Goal: Transaction & Acquisition: Download file/media

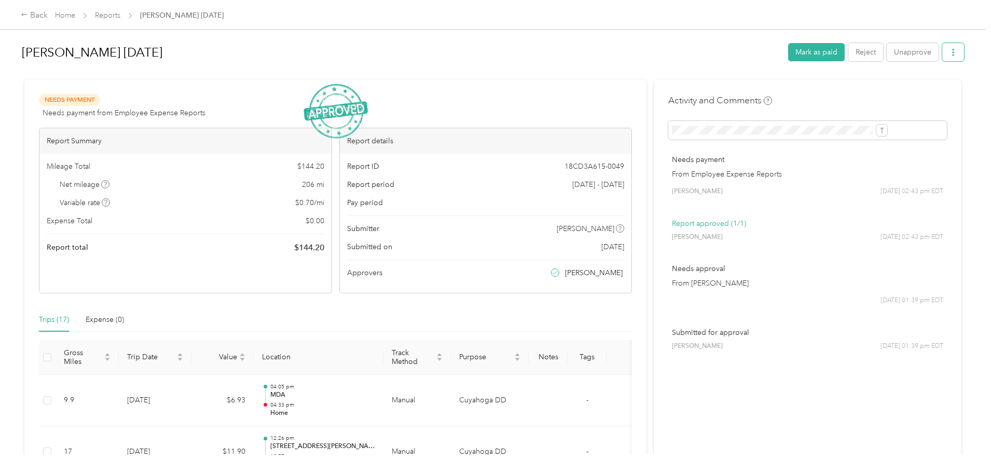
click at [942, 54] on button "button" at bounding box center [953, 52] width 22 height 18
click at [853, 89] on span "Download" at bounding box center [838, 90] width 34 height 11
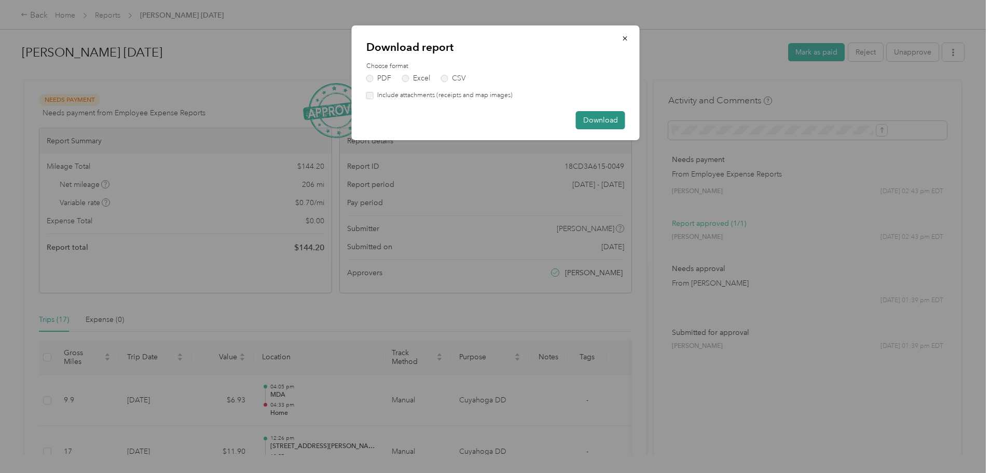
click at [612, 120] on button "Download" at bounding box center [600, 120] width 49 height 18
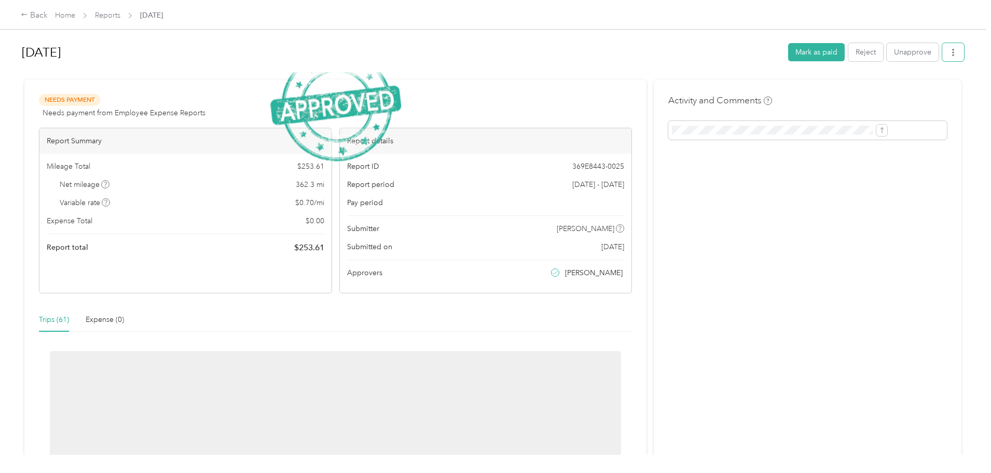
click at [942, 48] on button "button" at bounding box center [953, 52] width 22 height 18
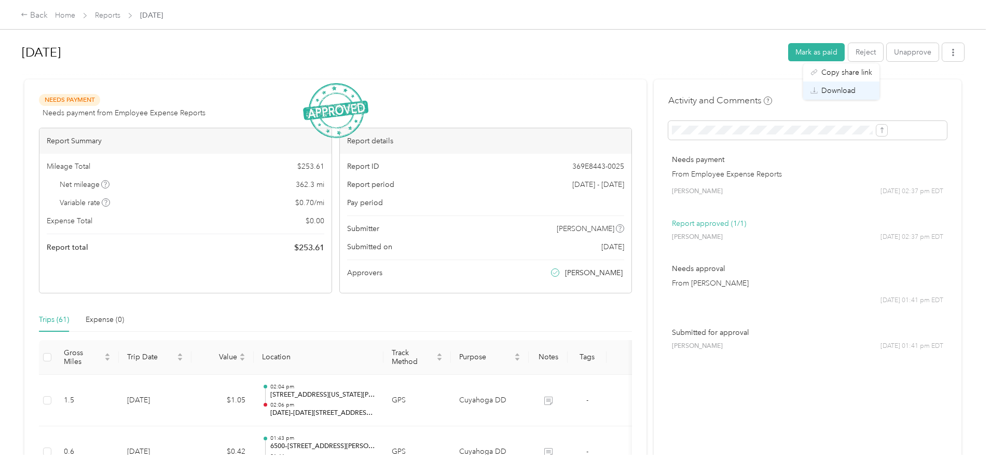
click at [838, 89] on span "Download" at bounding box center [838, 90] width 34 height 11
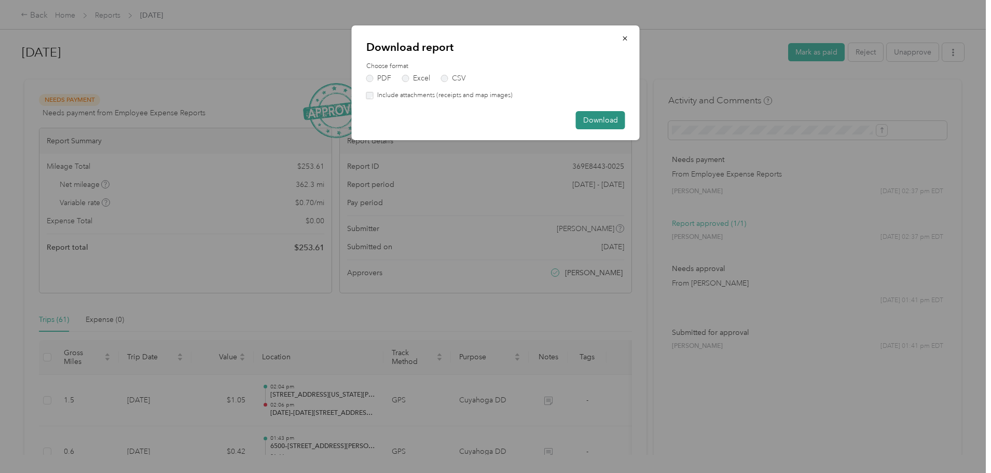
click at [610, 119] on button "Download" at bounding box center [600, 120] width 49 height 18
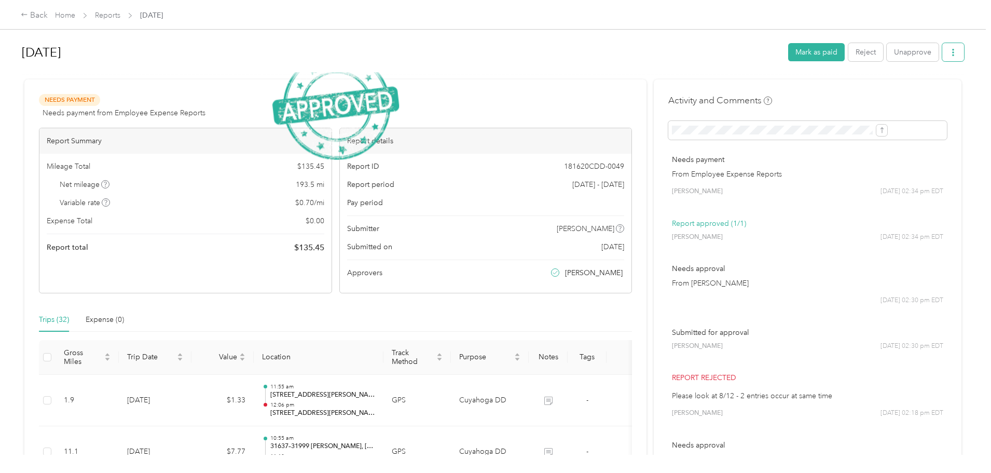
click at [942, 50] on button "button" at bounding box center [953, 52] width 22 height 18
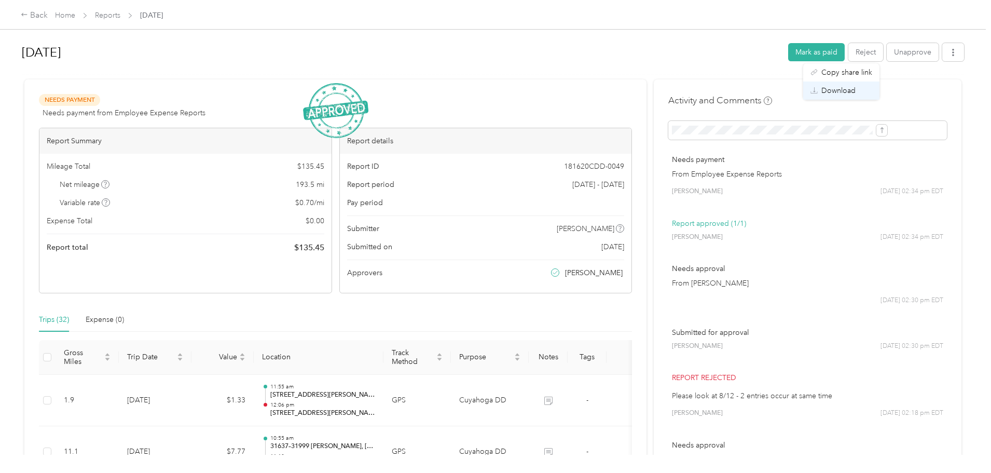
click at [852, 94] on span "Download" at bounding box center [838, 90] width 34 height 11
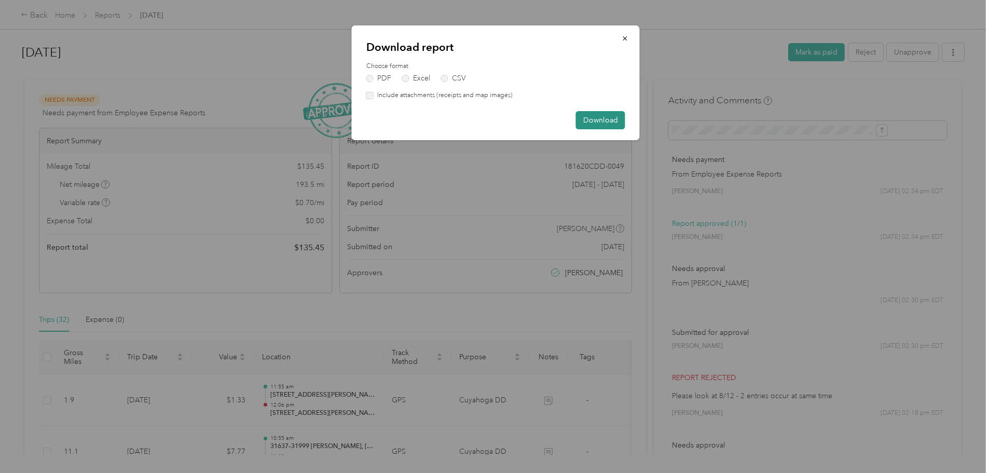
click at [587, 121] on button "Download" at bounding box center [600, 120] width 49 height 18
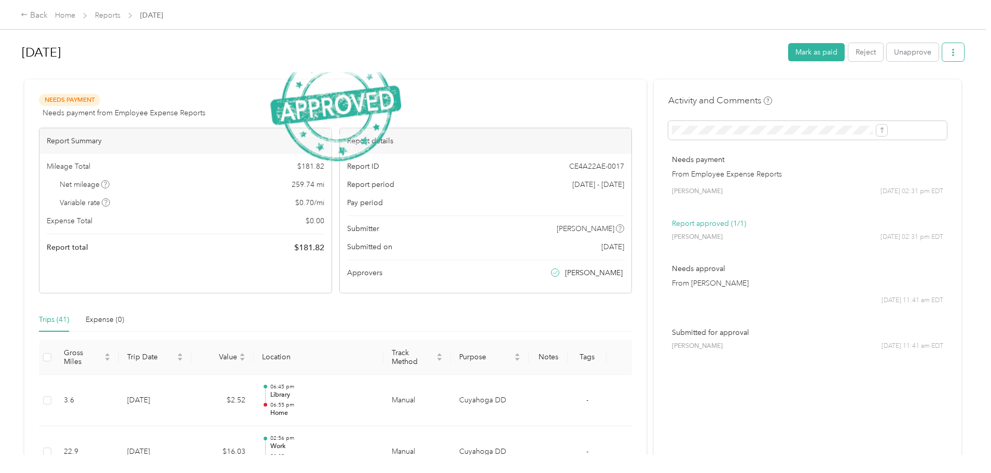
click at [942, 52] on button "button" at bounding box center [953, 52] width 22 height 18
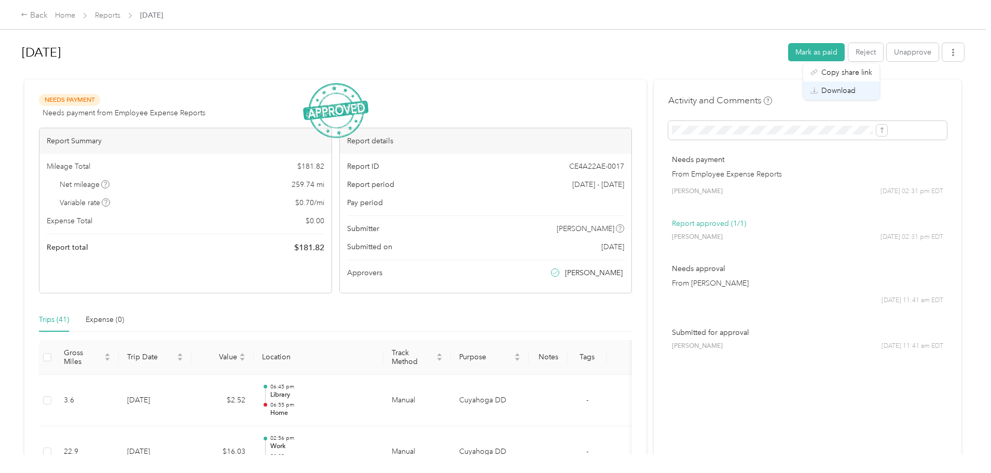
click at [839, 88] on span "Download" at bounding box center [838, 90] width 34 height 11
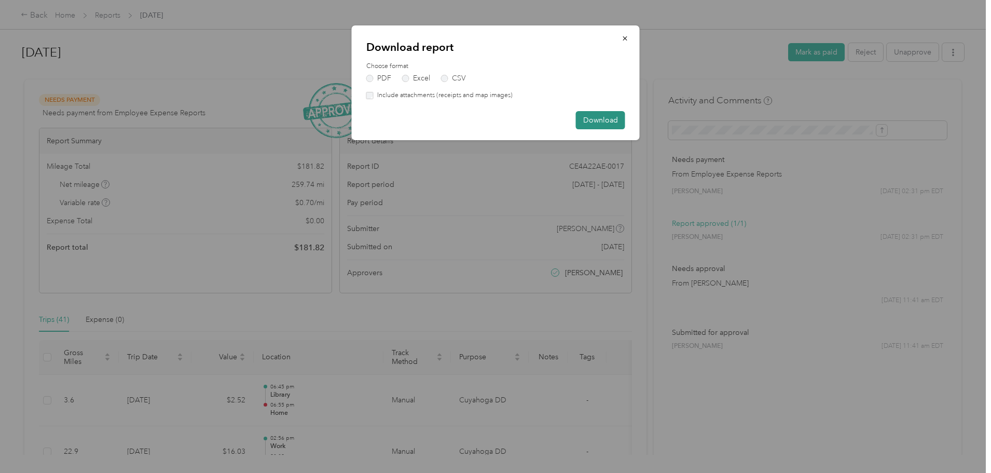
click at [595, 118] on button "Download" at bounding box center [600, 120] width 49 height 18
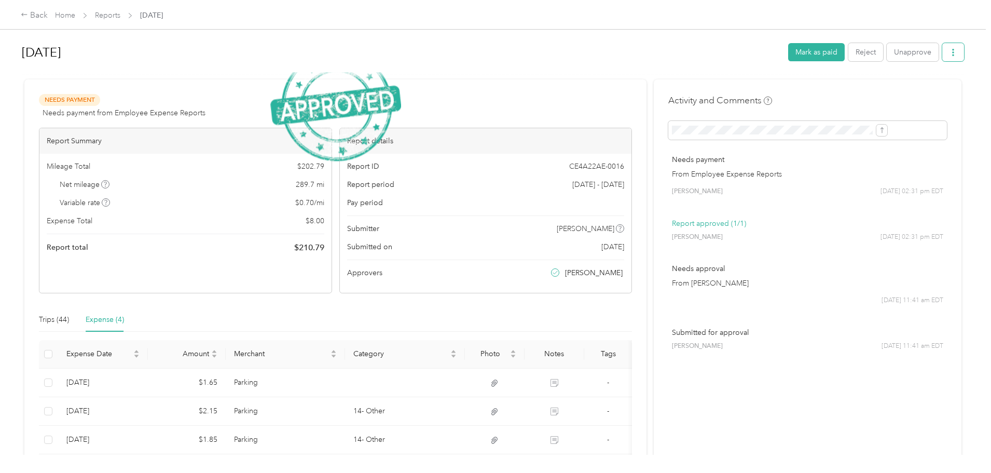
click at [942, 51] on button "button" at bounding box center [953, 52] width 22 height 18
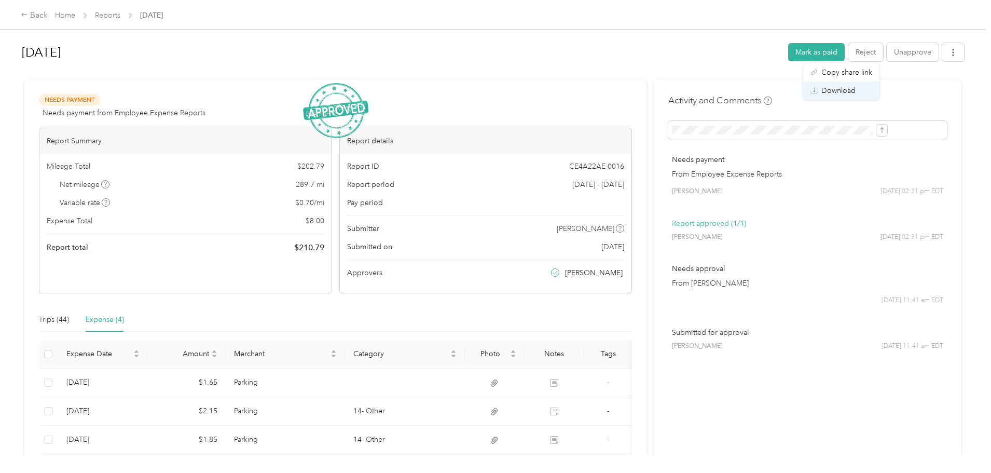
click at [853, 94] on span "Download" at bounding box center [838, 90] width 34 height 11
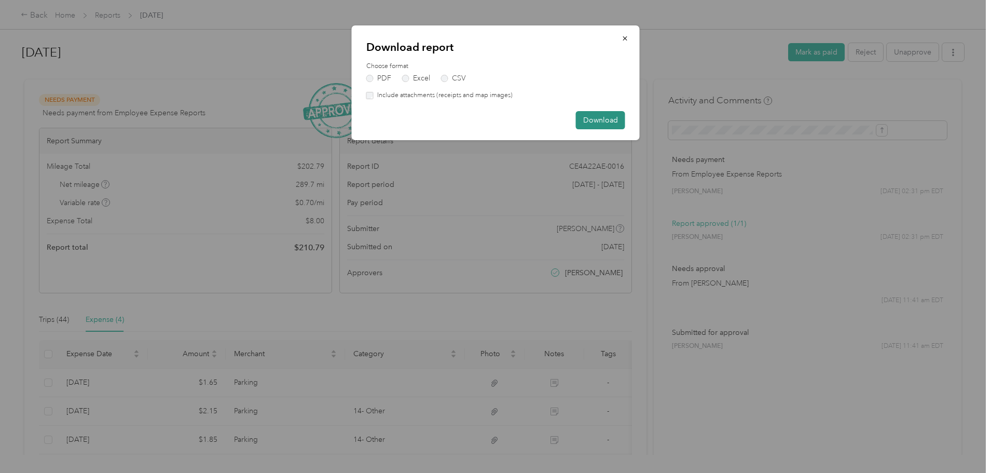
click at [605, 124] on button "Download" at bounding box center [600, 120] width 49 height 18
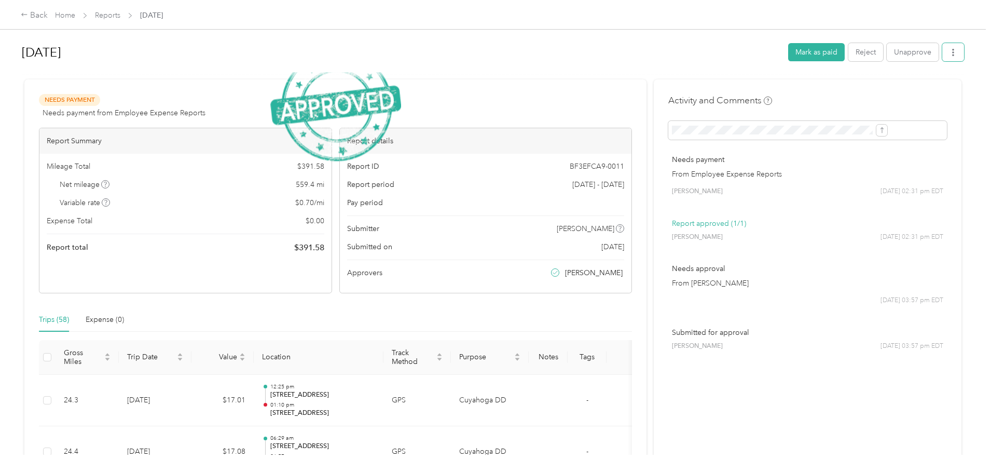
click at [942, 49] on button "button" at bounding box center [953, 52] width 22 height 18
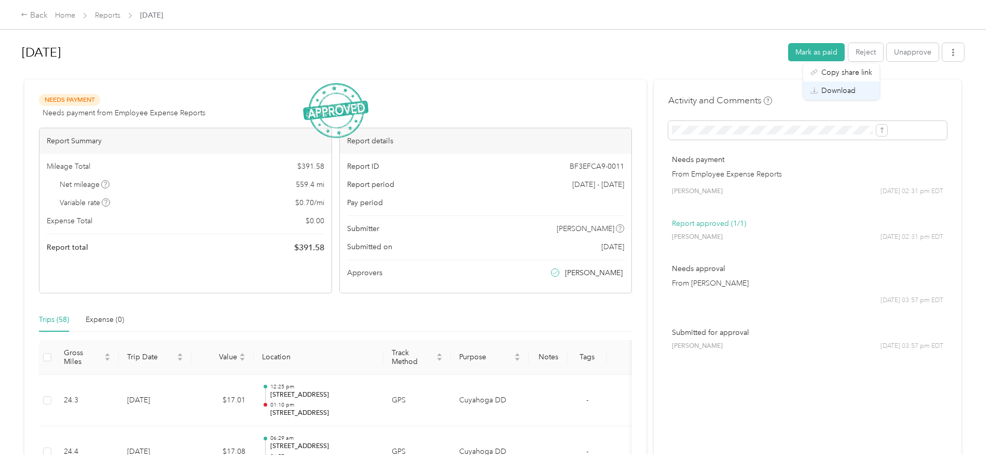
click at [851, 85] on span "Download" at bounding box center [838, 90] width 34 height 11
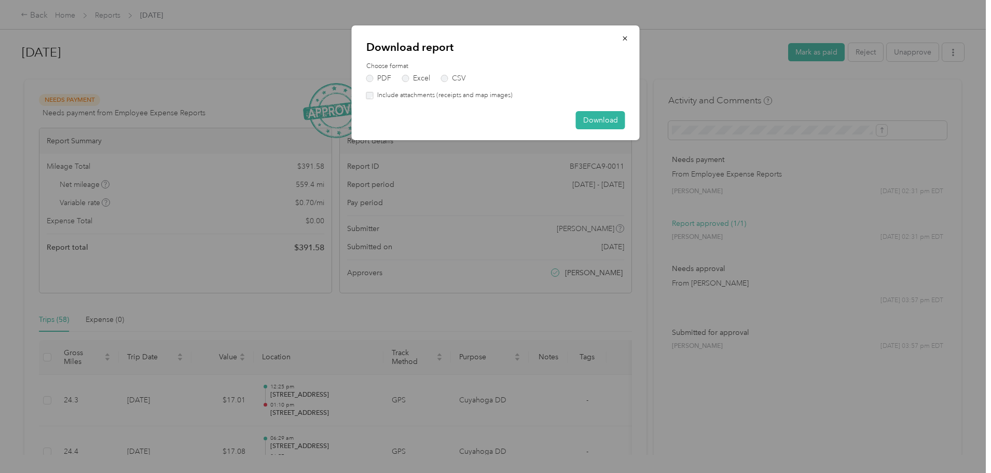
click at [625, 113] on div "Download report Choose format PDF Excel CSV Include attachments (receipts and m…" at bounding box center [496, 82] width 288 height 115
click at [621, 116] on button "Download" at bounding box center [600, 120] width 49 height 18
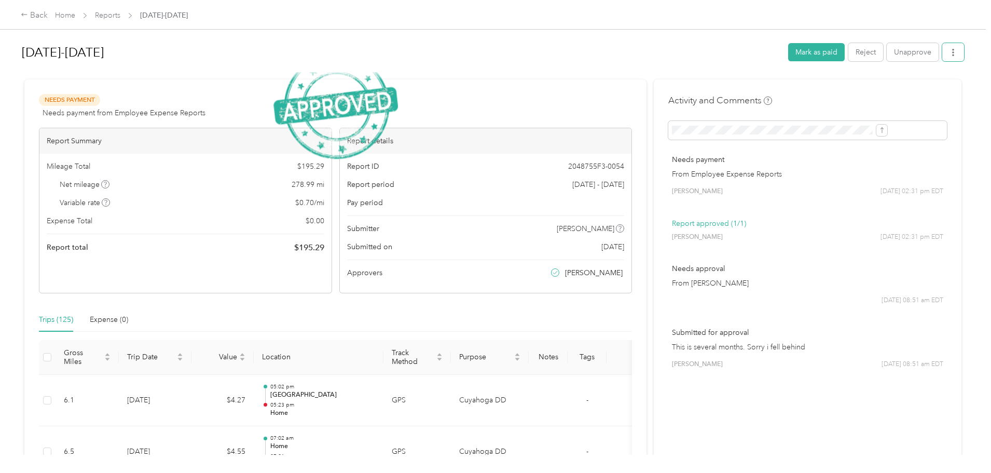
click at [942, 50] on button "button" at bounding box center [953, 52] width 22 height 18
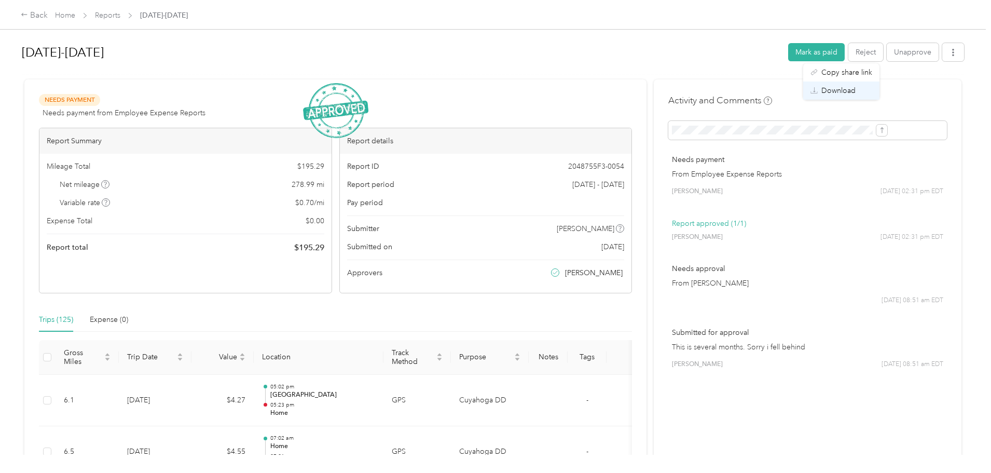
click at [850, 94] on span "Download" at bounding box center [838, 90] width 34 height 11
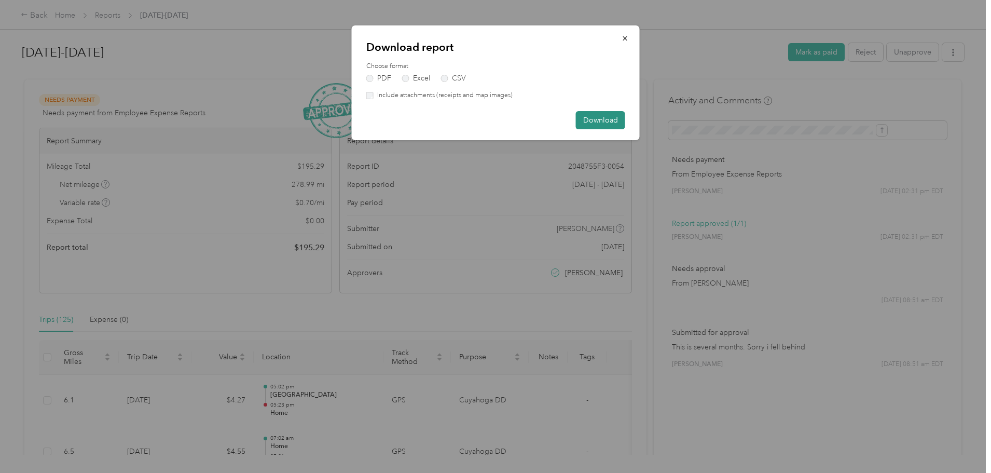
click at [617, 121] on button "Download" at bounding box center [600, 120] width 49 height 18
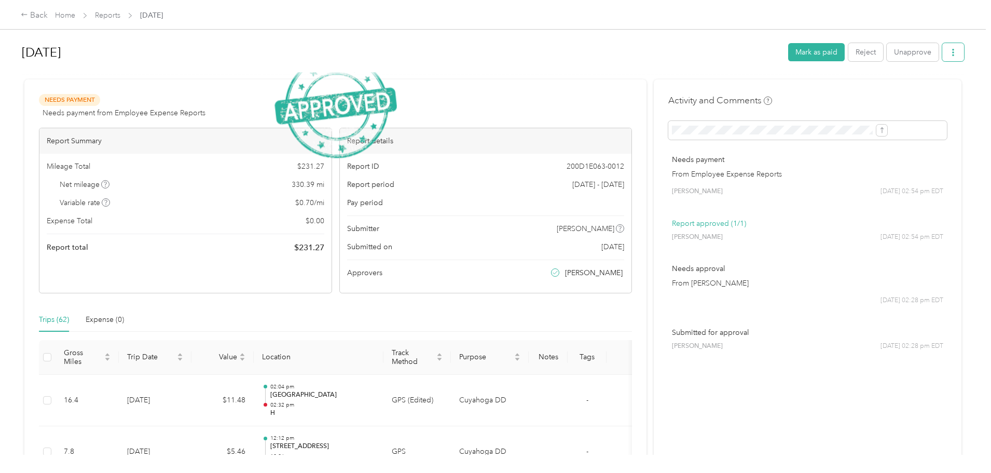
click at [942, 51] on button "button" at bounding box center [953, 52] width 22 height 18
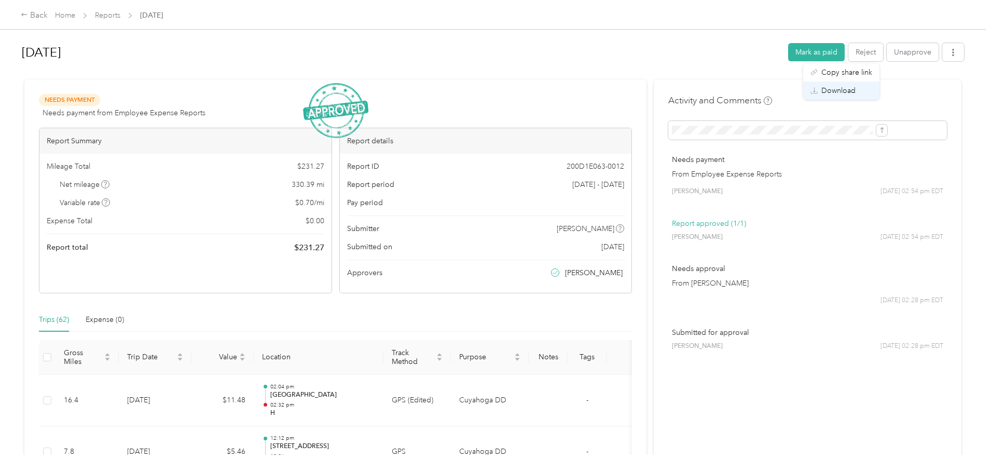
click at [833, 88] on span "Download" at bounding box center [838, 90] width 34 height 11
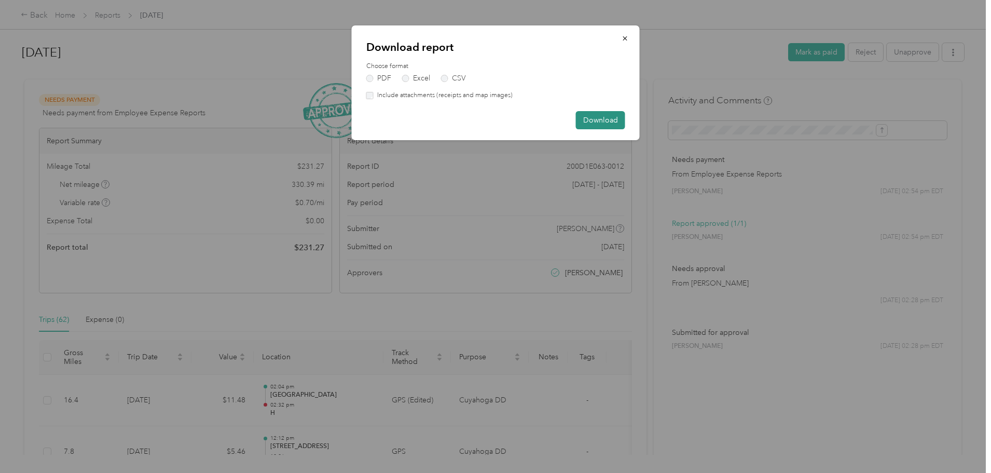
click at [616, 121] on button "Download" at bounding box center [600, 120] width 49 height 18
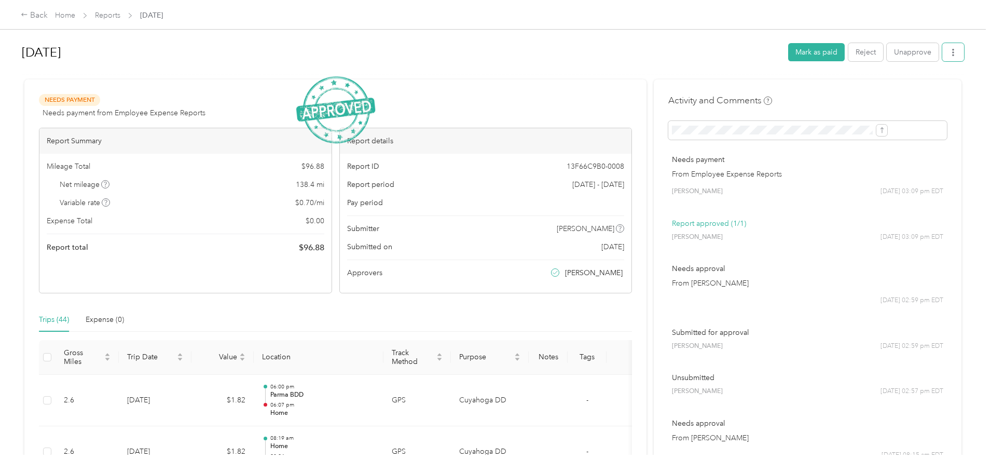
click at [942, 49] on button "button" at bounding box center [953, 52] width 22 height 18
click at [842, 88] on span "Download" at bounding box center [838, 90] width 34 height 11
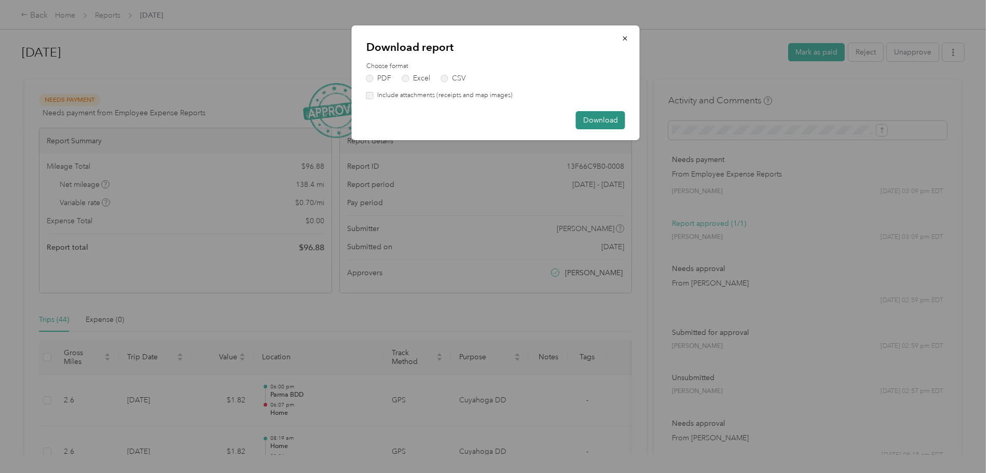
click at [602, 117] on button "Download" at bounding box center [600, 120] width 49 height 18
